Goal: Find specific page/section: Find specific page/section

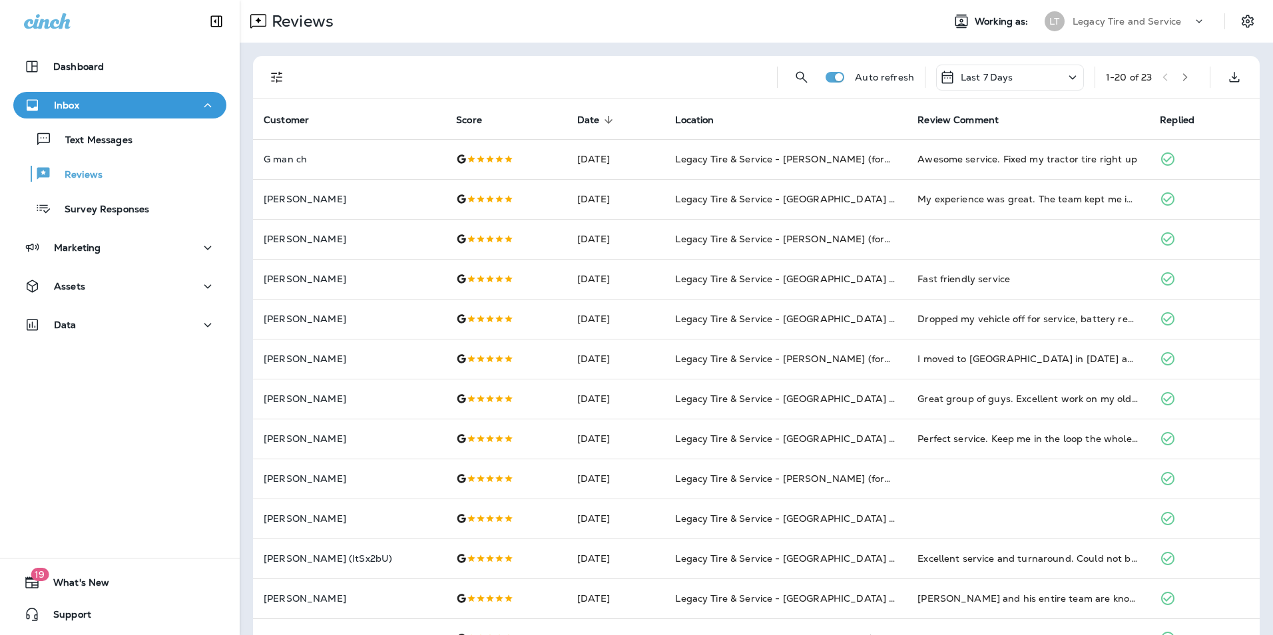
click at [199, 156] on div "Text Messages Reviews Survey Responses" at bounding box center [119, 170] width 213 height 104
click at [198, 136] on div "Text Messages" at bounding box center [120, 139] width 202 height 20
